Goal: Task Accomplishment & Management: Complete application form

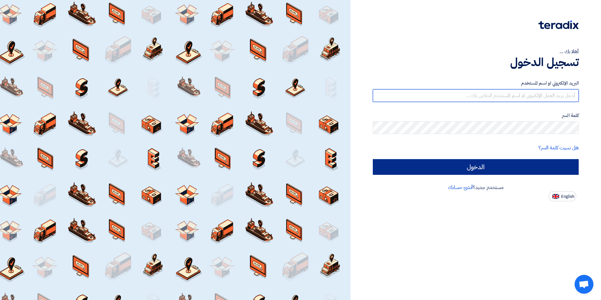
type input "[PERSON_NAME][EMAIL_ADDRESS][DOMAIN_NAME]"
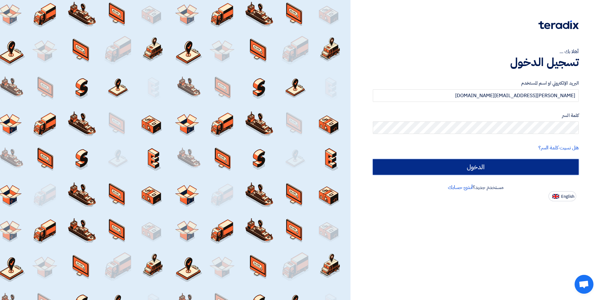
click at [455, 165] on input "الدخول" at bounding box center [476, 167] width 206 height 16
type input "Sign in"
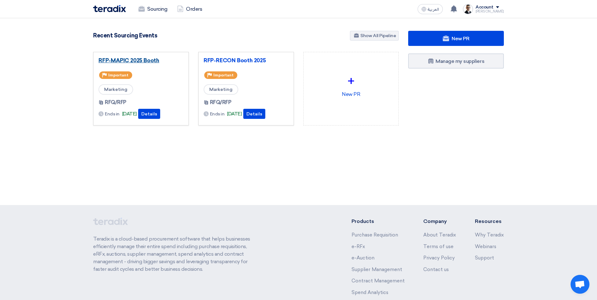
click at [150, 62] on link "RFP-MAPIC 2025 Booth" at bounding box center [140, 60] width 85 height 6
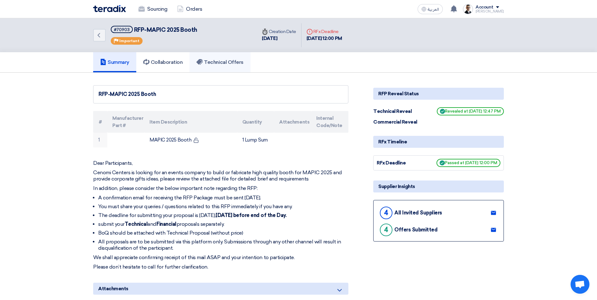
click at [234, 66] on link "Technical Offers" at bounding box center [219, 62] width 61 height 20
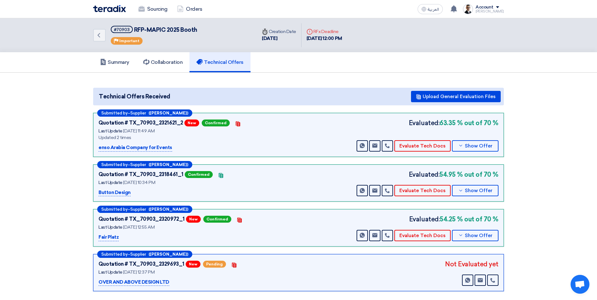
click at [425, 270] on div "Quotation # TX_70903_2329693_1 New Pending Contacts Last Update 25 Aug 2025, 12…" at bounding box center [298, 273] width 400 height 27
click at [208, 266] on span "Pending" at bounding box center [214, 264] width 23 height 7
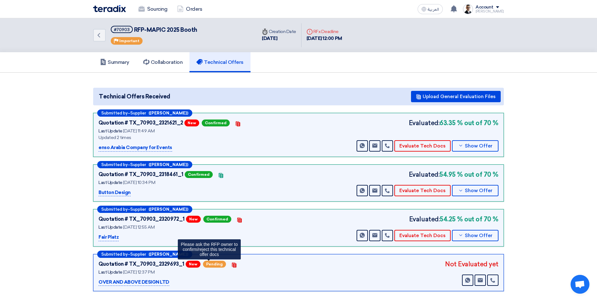
click at [208, 266] on span "Pending" at bounding box center [214, 264] width 23 height 7
click at [208, 265] on span "Pending" at bounding box center [214, 264] width 23 height 7
click at [209, 263] on span "Pending" at bounding box center [214, 264] width 23 height 7
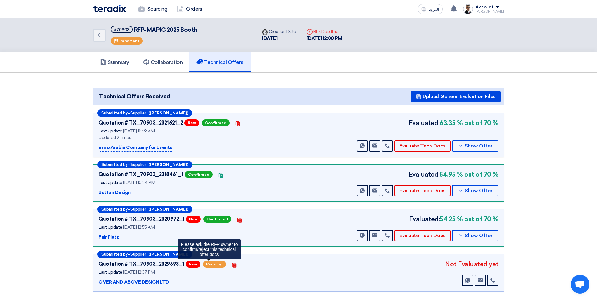
click at [209, 263] on span "Pending" at bounding box center [214, 264] width 23 height 7
drag, startPoint x: 209, startPoint y: 263, endPoint x: 202, endPoint y: 268, distance: 9.2
click at [202, 268] on div "Quotation # TX_70903_2329693_1 New Pending Contacts" at bounding box center [176, 264] width 157 height 9
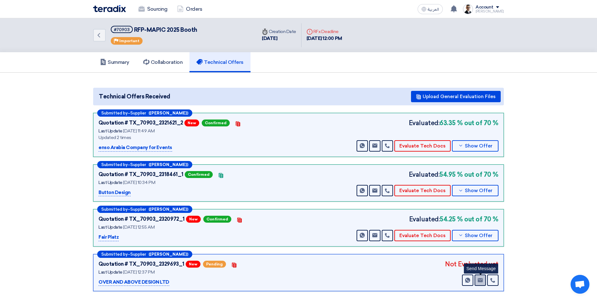
click at [478, 279] on icon "Send Message" at bounding box center [480, 280] width 5 height 5
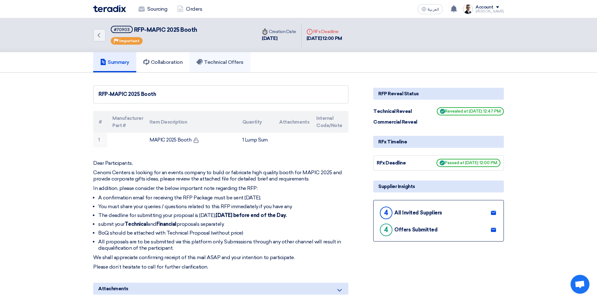
click at [231, 61] on h5 "Technical Offers" at bounding box center [219, 62] width 47 height 6
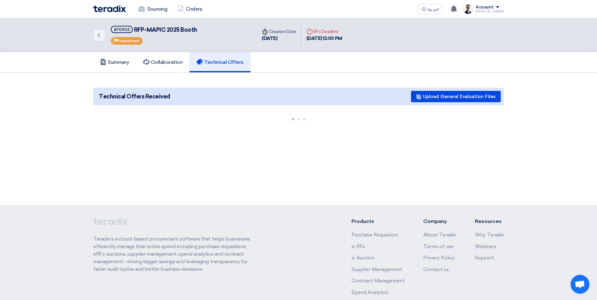
click at [259, 149] on div "Back #70903 RFP-MAPIC 2025 Booth Priority Important Time Creation Date 31 Jul, …" at bounding box center [298, 111] width 597 height 187
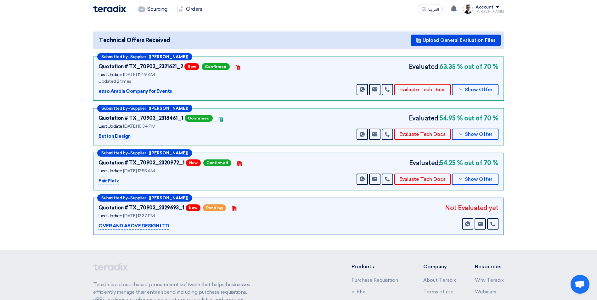
scroll to position [63, 0]
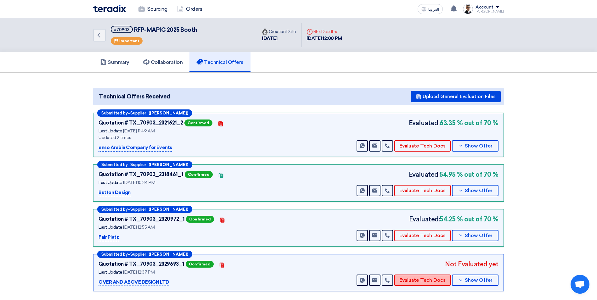
click at [421, 281] on button "Evaluate Tech Docs" at bounding box center [422, 280] width 56 height 11
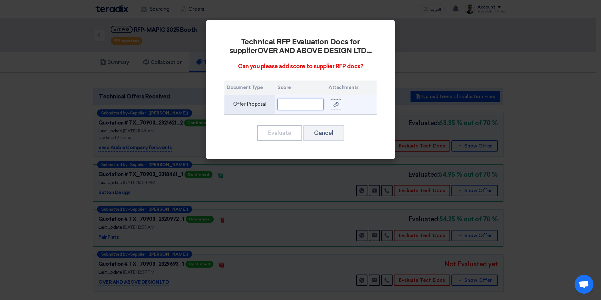
click at [302, 104] on input "text" at bounding box center [301, 104] width 46 height 11
click at [284, 103] on input "text" at bounding box center [301, 104] width 46 height 11
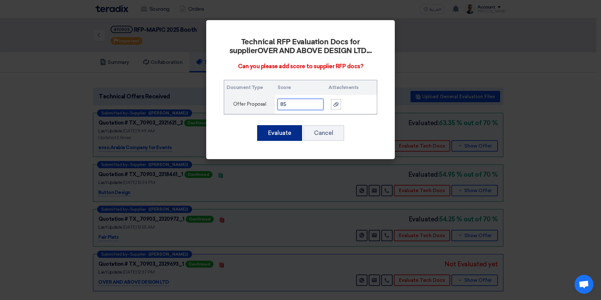
type input "85"
click at [276, 131] on button "Evaluate" at bounding box center [279, 133] width 45 height 16
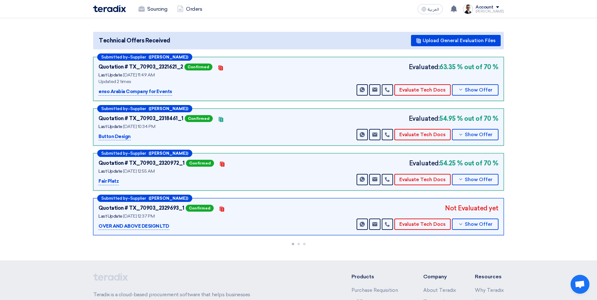
scroll to position [94, 0]
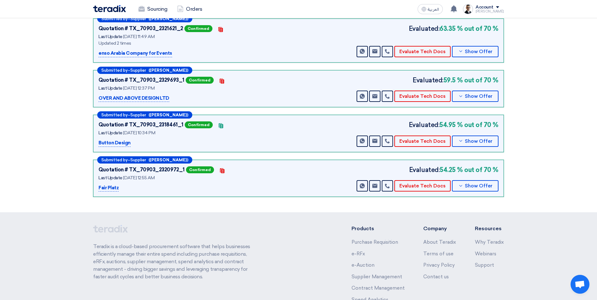
click at [453, 170] on b "54.25 % out of 70 %" at bounding box center [468, 169] width 59 height 9
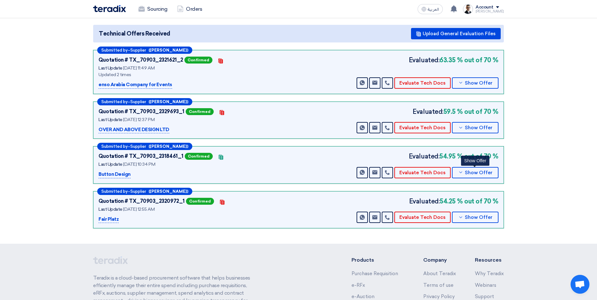
scroll to position [31, 0]
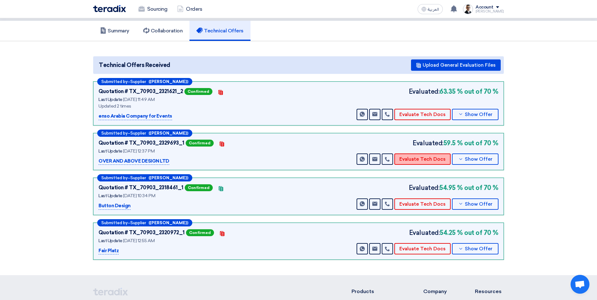
click at [425, 159] on button "Evaluate Tech Docs" at bounding box center [422, 159] width 56 height 11
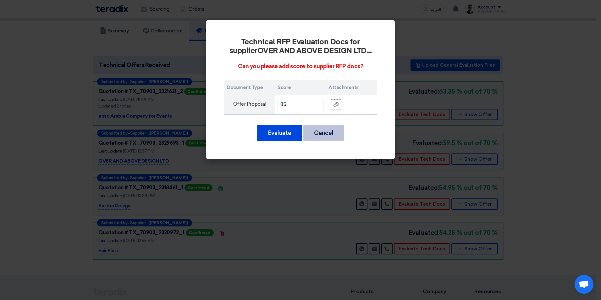
click at [309, 128] on button "Cancel" at bounding box center [324, 133] width 41 height 16
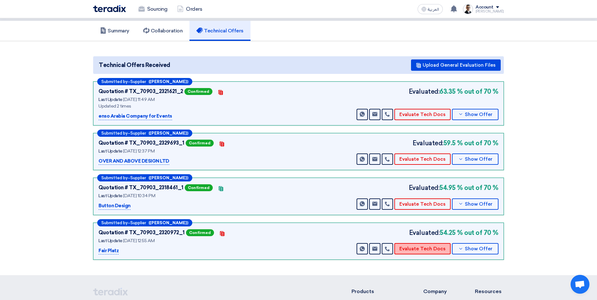
click at [420, 247] on button "Evaluate Tech Docs" at bounding box center [422, 248] width 56 height 11
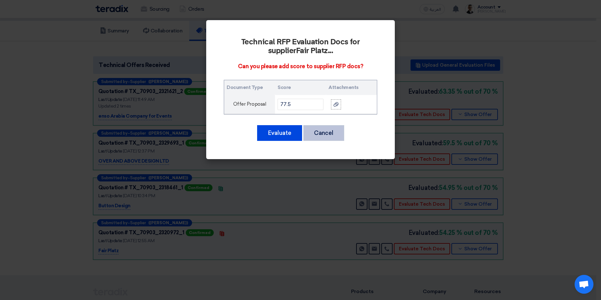
click at [328, 133] on button "Cancel" at bounding box center [324, 133] width 41 height 16
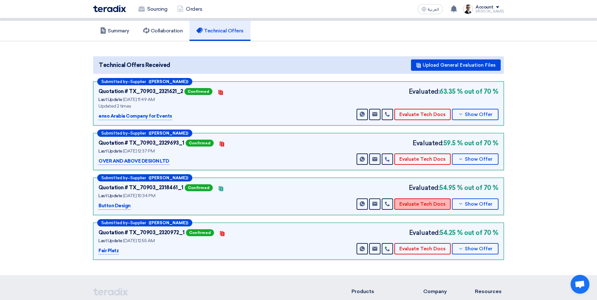
click at [422, 200] on button "Evaluate Tech Docs" at bounding box center [422, 203] width 56 height 11
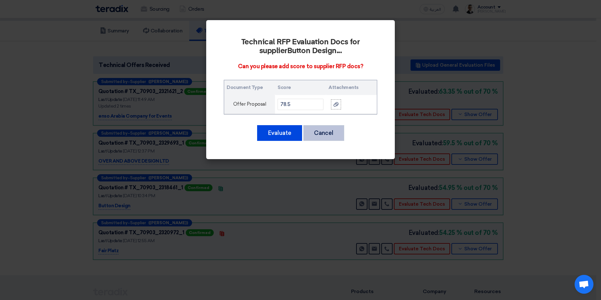
click at [323, 131] on button "Cancel" at bounding box center [324, 133] width 41 height 16
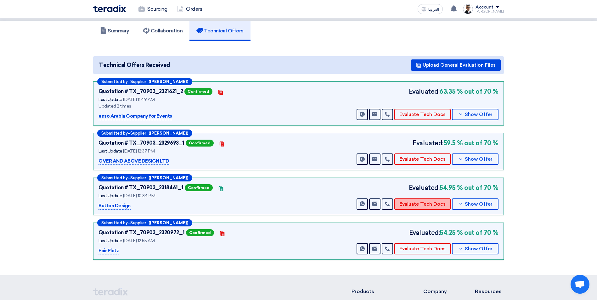
click at [433, 208] on button "Evaluate Tech Docs" at bounding box center [422, 203] width 56 height 11
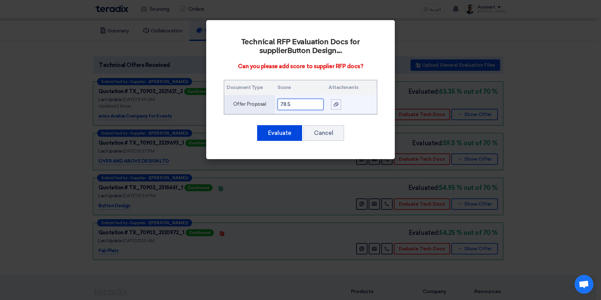
click at [305, 102] on input "78.5" at bounding box center [301, 104] width 46 height 11
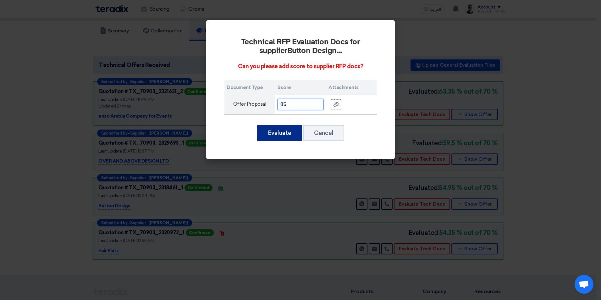
type input "85"
click at [277, 132] on button "Evaluate" at bounding box center [279, 133] width 45 height 16
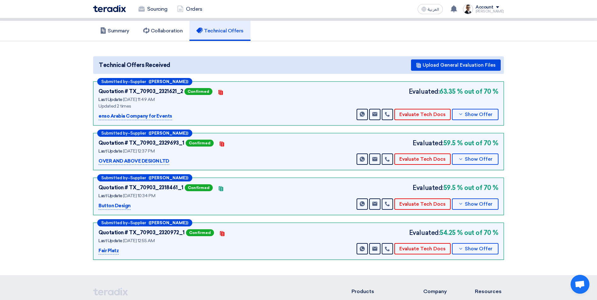
click at [315, 225] on div "Submitted by – Supplier ([PERSON_NAME]) Quotation # TX_70903_2320972_1 Confirme…" at bounding box center [298, 241] width 411 height 37
click at [423, 249] on button "Evaluate Tech Docs" at bounding box center [422, 248] width 56 height 11
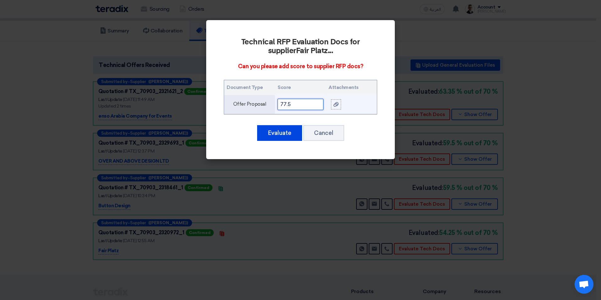
click at [286, 102] on input "77.5" at bounding box center [301, 104] width 46 height 11
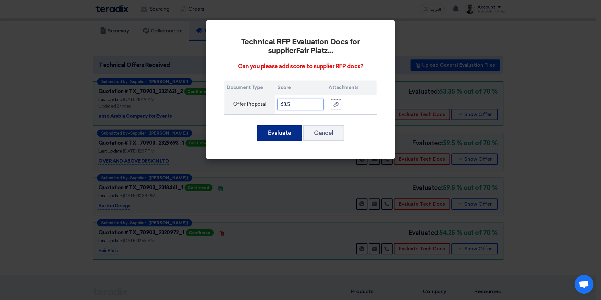
type input "63.5"
click at [285, 135] on button "Evaluate" at bounding box center [279, 133] width 45 height 16
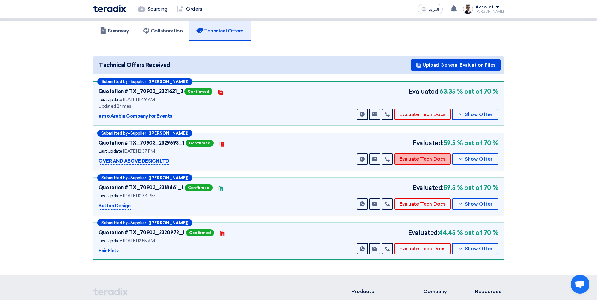
click at [432, 161] on button "Evaluate Tech Docs" at bounding box center [422, 159] width 56 height 11
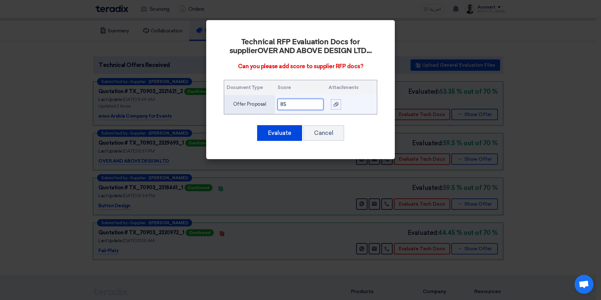
drag, startPoint x: 293, startPoint y: 103, endPoint x: 252, endPoint y: 104, distance: 40.3
click at [252, 104] on tr "Offer Proposal 85" at bounding box center [300, 104] width 153 height 19
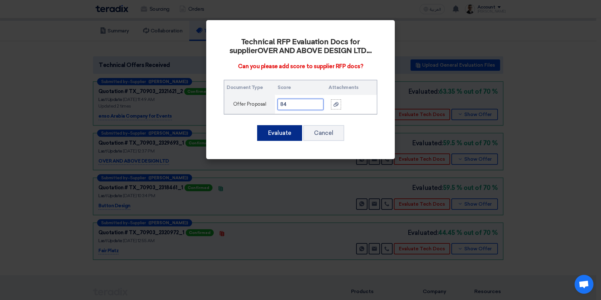
type input "84"
click at [266, 131] on button "Evaluate" at bounding box center [279, 133] width 45 height 16
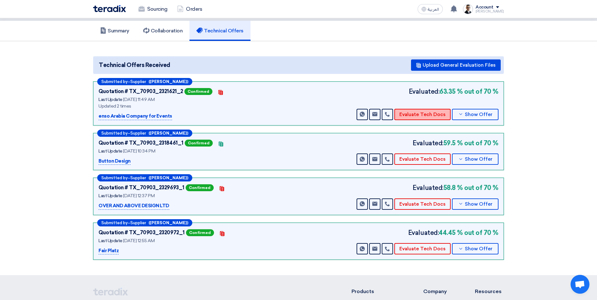
click at [428, 112] on button "Evaluate Tech Docs" at bounding box center [422, 114] width 56 height 11
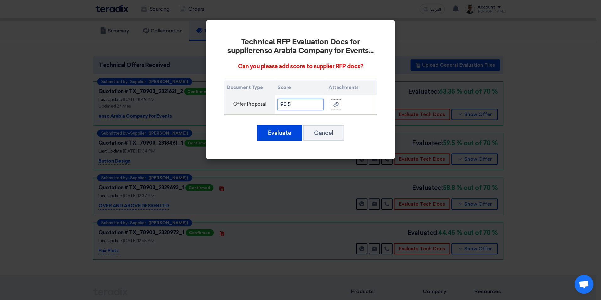
drag, startPoint x: 299, startPoint y: 103, endPoint x: 201, endPoint y: 102, distance: 97.2
click at [209, 102] on div "Technical RFP Evaluation Docs for supplier enso Arabia Company for Events ... C…" at bounding box center [300, 89] width 189 height 139
type input "93"
click at [283, 133] on button "Evaluate" at bounding box center [279, 133] width 45 height 16
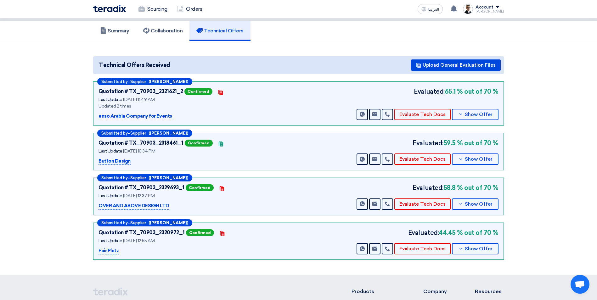
drag, startPoint x: 555, startPoint y: 97, endPoint x: 520, endPoint y: 109, distance: 37.1
click at [555, 97] on section "Technical Offers Received Upload General Evaluation Files Submitted by – Suppli…" at bounding box center [298, 158] width 597 height 234
click at [431, 116] on button "Evaluate Tech Docs" at bounding box center [422, 114] width 56 height 11
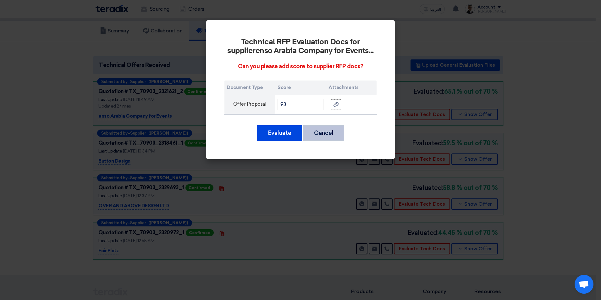
click at [329, 133] on button "Cancel" at bounding box center [324, 133] width 41 height 16
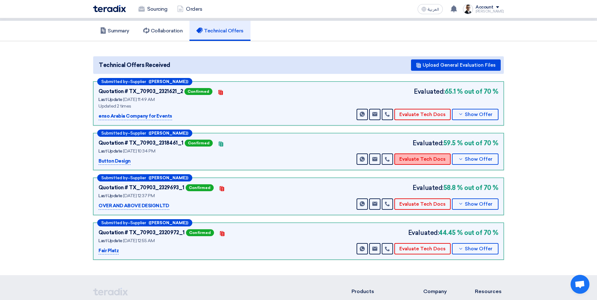
click at [422, 158] on button "Evaluate Tech Docs" at bounding box center [422, 159] width 56 height 11
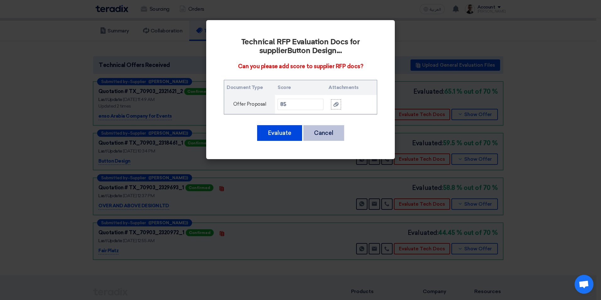
click at [330, 131] on button "Cancel" at bounding box center [324, 133] width 41 height 16
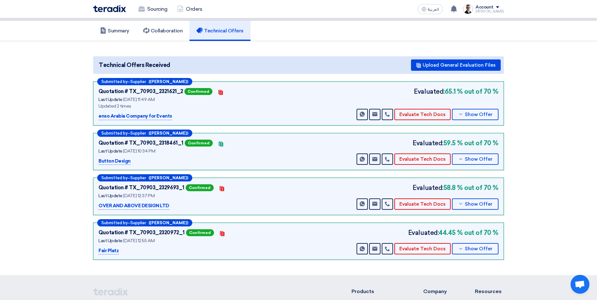
click at [533, 187] on section "Technical Offers Received Upload General Evaluation Files Submitted by – Suppli…" at bounding box center [298, 158] width 597 height 234
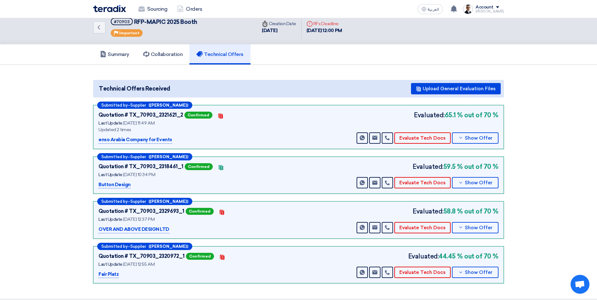
scroll to position [0, 0]
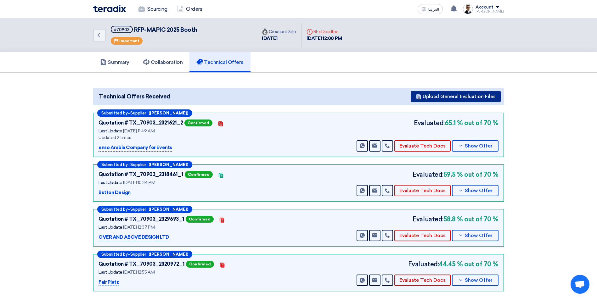
click at [435, 96] on button "Upload General Evaluation Files" at bounding box center [456, 96] width 90 height 11
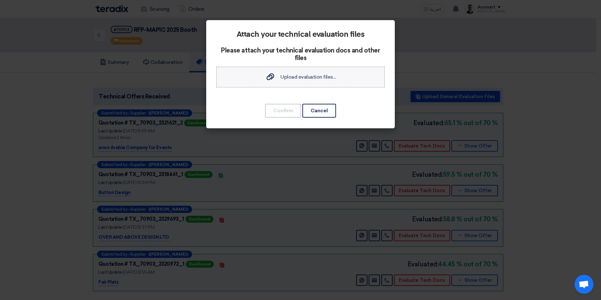
click at [306, 76] on span "Upload evaluation files..." at bounding box center [308, 77] width 55 height 6
click at [0, 0] on input "Upload evaluation files... Upload evaluation files..." at bounding box center [0, 0] width 0 height 0
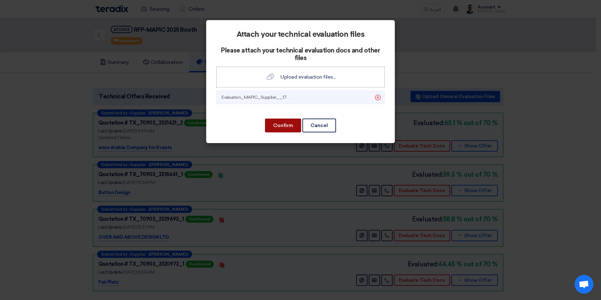
click at [280, 127] on button "Confirm" at bounding box center [283, 126] width 36 height 14
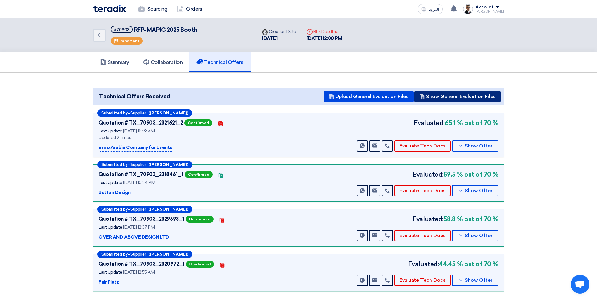
click at [476, 98] on button "Show General Evaluation Files" at bounding box center [457, 96] width 86 height 11
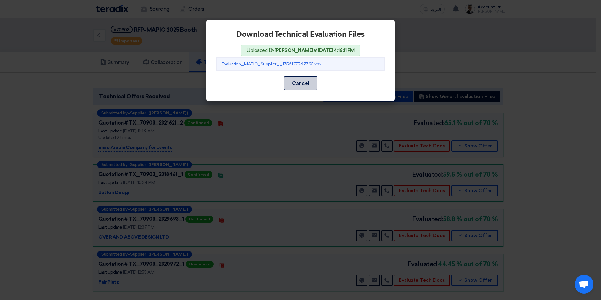
click at [305, 83] on button "Cancel" at bounding box center [301, 83] width 34 height 14
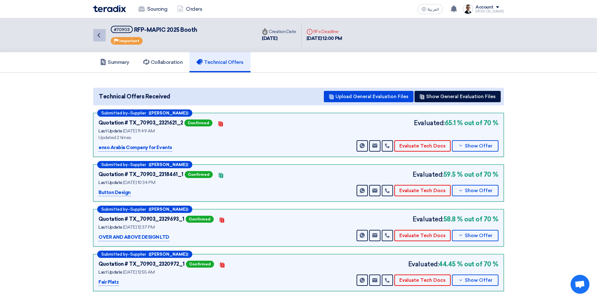
click at [100, 31] on icon "Back" at bounding box center [99, 35] width 8 height 8
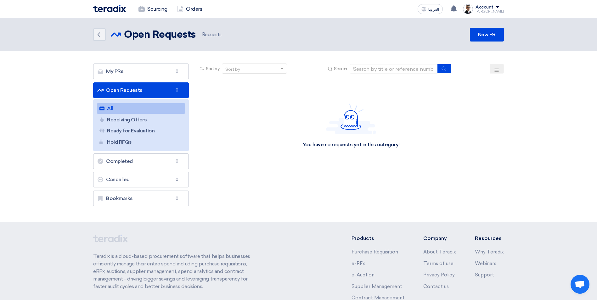
click at [107, 8] on img at bounding box center [109, 8] width 33 height 7
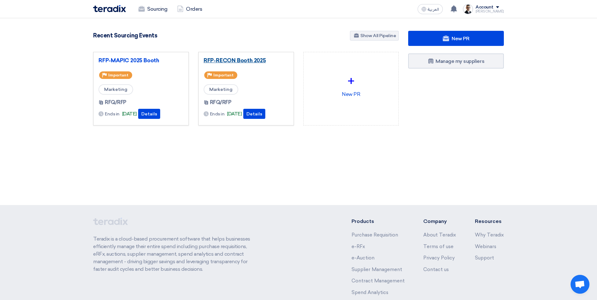
click at [248, 61] on link "RFP-RECON Booth 2025" at bounding box center [246, 60] width 85 height 6
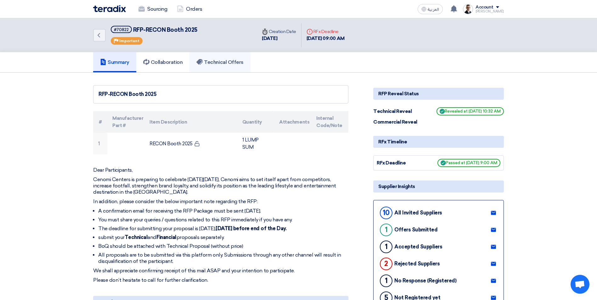
click at [238, 58] on link "Technical Offers" at bounding box center [219, 62] width 61 height 20
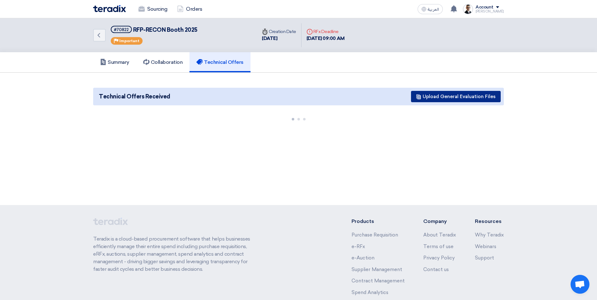
click at [454, 98] on button "Upload General Evaluation Files" at bounding box center [456, 96] width 90 height 11
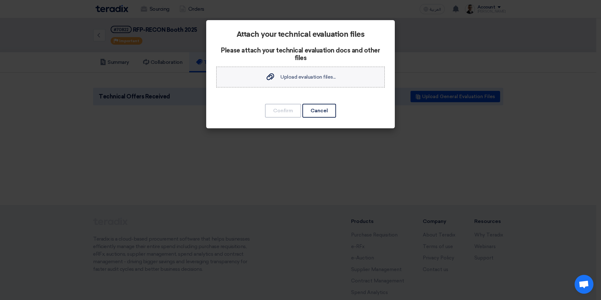
click at [321, 78] on span "Upload evaluation files..." at bounding box center [308, 77] width 55 height 6
click at [0, 0] on input "Upload evaluation files... Upload evaluation files..." at bounding box center [0, 0] width 0 height 0
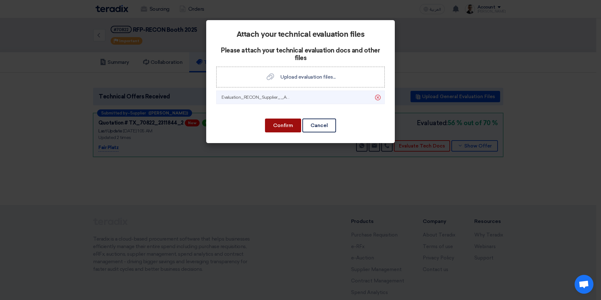
click at [289, 124] on button "Confirm" at bounding box center [283, 126] width 36 height 14
click at [288, 127] on button "Confirm" at bounding box center [283, 126] width 36 height 14
click at [285, 123] on button "Confirm" at bounding box center [283, 126] width 36 height 14
click at [284, 126] on button "Confirm" at bounding box center [283, 126] width 36 height 14
click at [279, 123] on button "Confirm" at bounding box center [283, 126] width 36 height 14
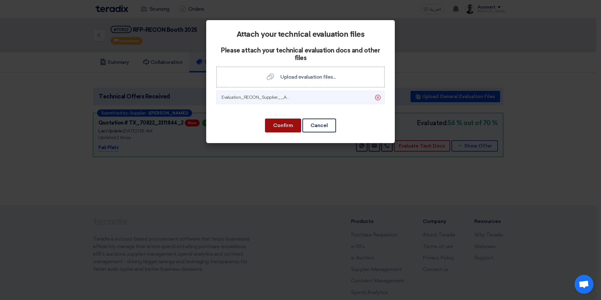
click at [279, 123] on button "Confirm" at bounding box center [283, 126] width 36 height 14
drag, startPoint x: 254, startPoint y: 98, endPoint x: 305, endPoint y: 97, distance: 51.0
click at [305, 97] on li "Evaluation_RECON_Supplier__Agency_1756127812059.xlsx [GEOGRAPHIC_DATA]" at bounding box center [300, 98] width 169 height 14
drag, startPoint x: 305, startPoint y: 97, endPoint x: 268, endPoint y: 111, distance: 39.8
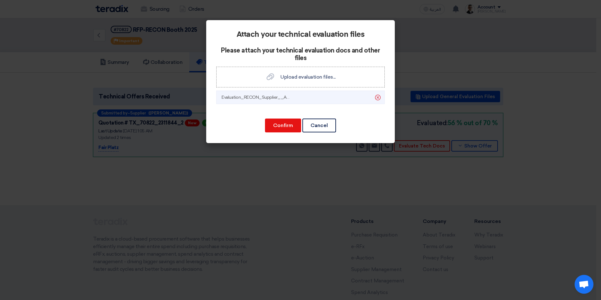
click at [268, 111] on div "Attach your technical evaluation files Please attach your technical evaluation …" at bounding box center [300, 81] width 189 height 123
click at [287, 120] on button "Confirm" at bounding box center [283, 126] width 36 height 14
click at [286, 120] on button "Confirm" at bounding box center [283, 126] width 36 height 14
click at [285, 122] on button "Confirm" at bounding box center [283, 126] width 36 height 14
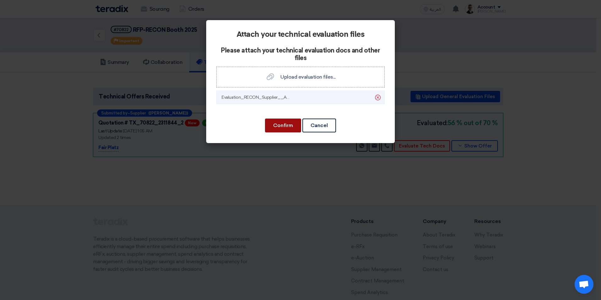
click at [285, 122] on button "Confirm" at bounding box center [283, 126] width 36 height 14
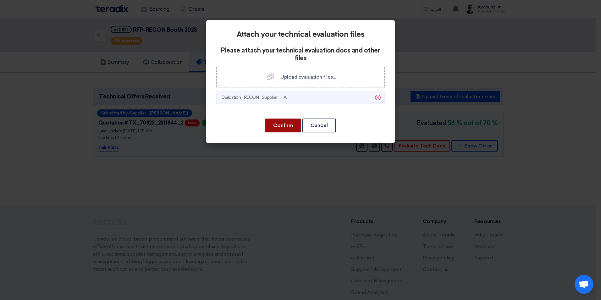
click at [285, 122] on button "Confirm" at bounding box center [283, 126] width 36 height 14
click at [310, 123] on button "Cancel" at bounding box center [320, 126] width 34 height 14
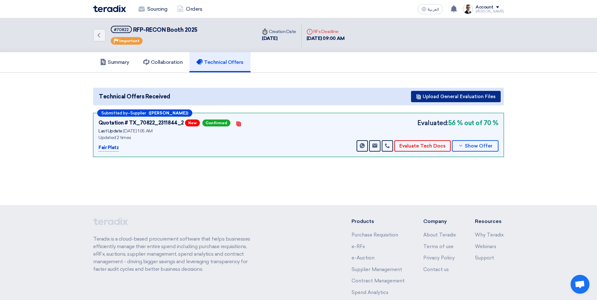
click at [448, 97] on button "Upload General Evaluation Files" at bounding box center [456, 96] width 90 height 11
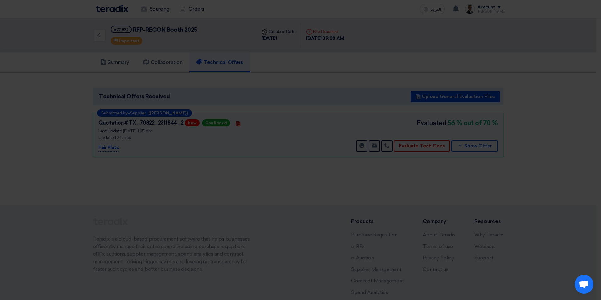
click at [304, 81] on div "Attach your technical evaluation files Please attach your technical evaluation …" at bounding box center [300, 58] width 189 height 108
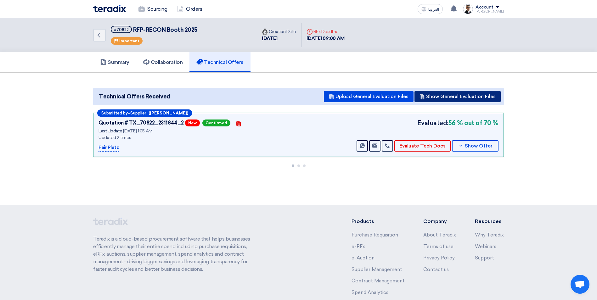
click at [452, 94] on button "Show General Evaluation Files" at bounding box center [457, 96] width 86 height 11
click at [103, 33] on link "Back" at bounding box center [99, 35] width 13 height 13
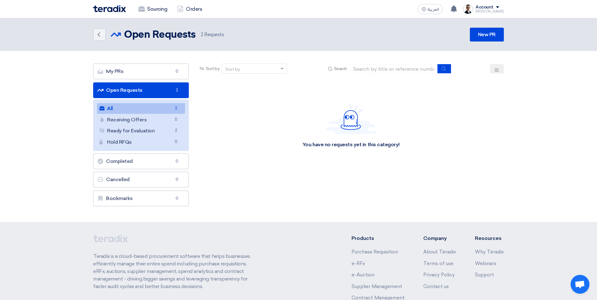
click at [117, 6] on img at bounding box center [109, 8] width 33 height 7
